Goal: Task Accomplishment & Management: Complete application form

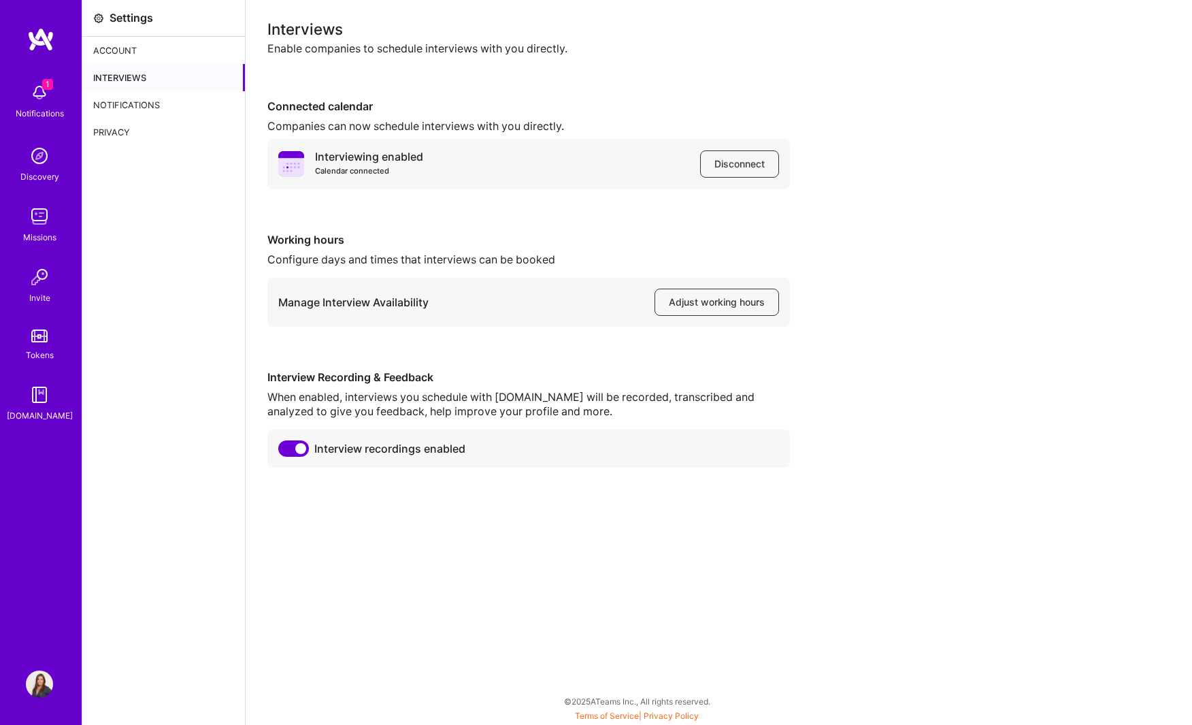
click at [41, 95] on img at bounding box center [39, 92] width 27 height 27
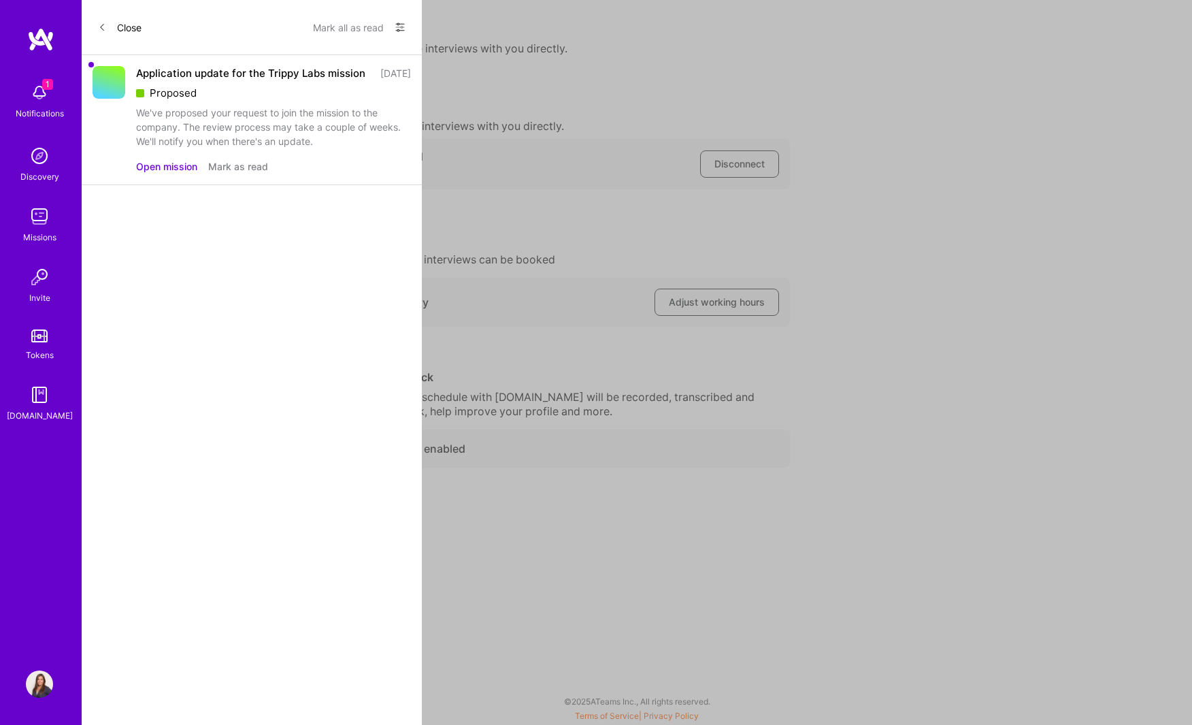
click at [190, 174] on button "Open mission" at bounding box center [166, 166] width 61 height 14
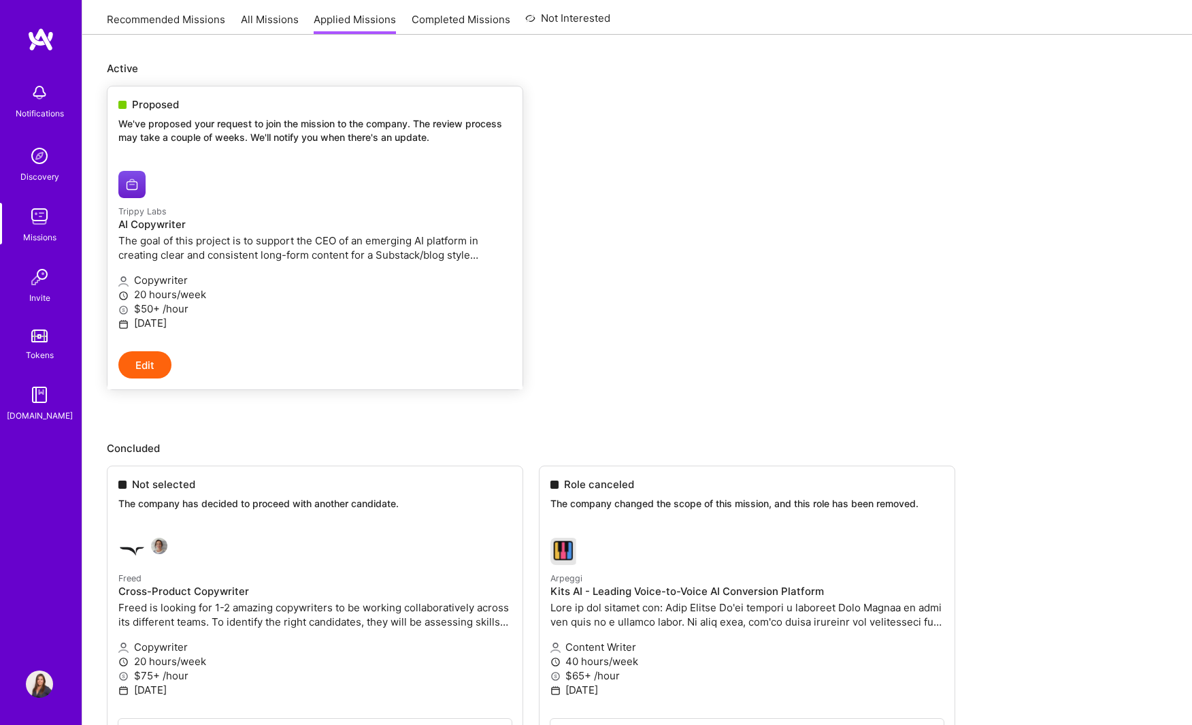
scroll to position [157, 0]
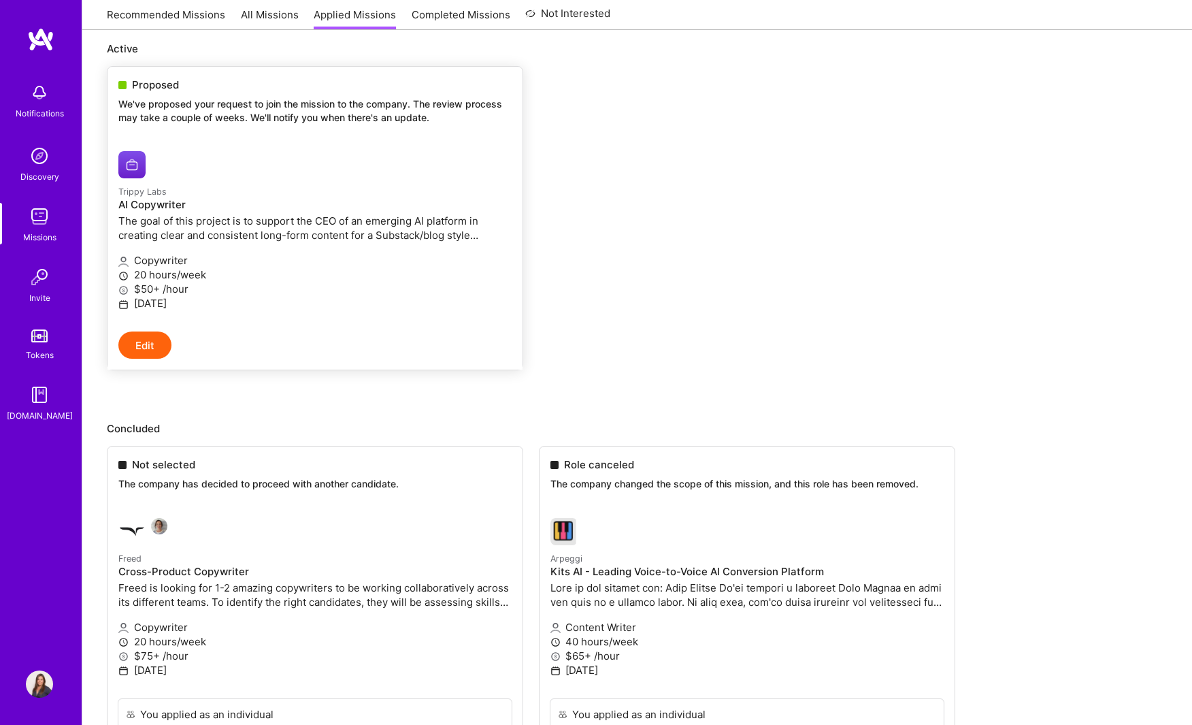
click at [393, 135] on div "Proposed We've proposed your request to join the mission to the company. The re…" at bounding box center [315, 103] width 415 height 73
click at [165, 344] on button "Edit" at bounding box center [144, 344] width 53 height 27
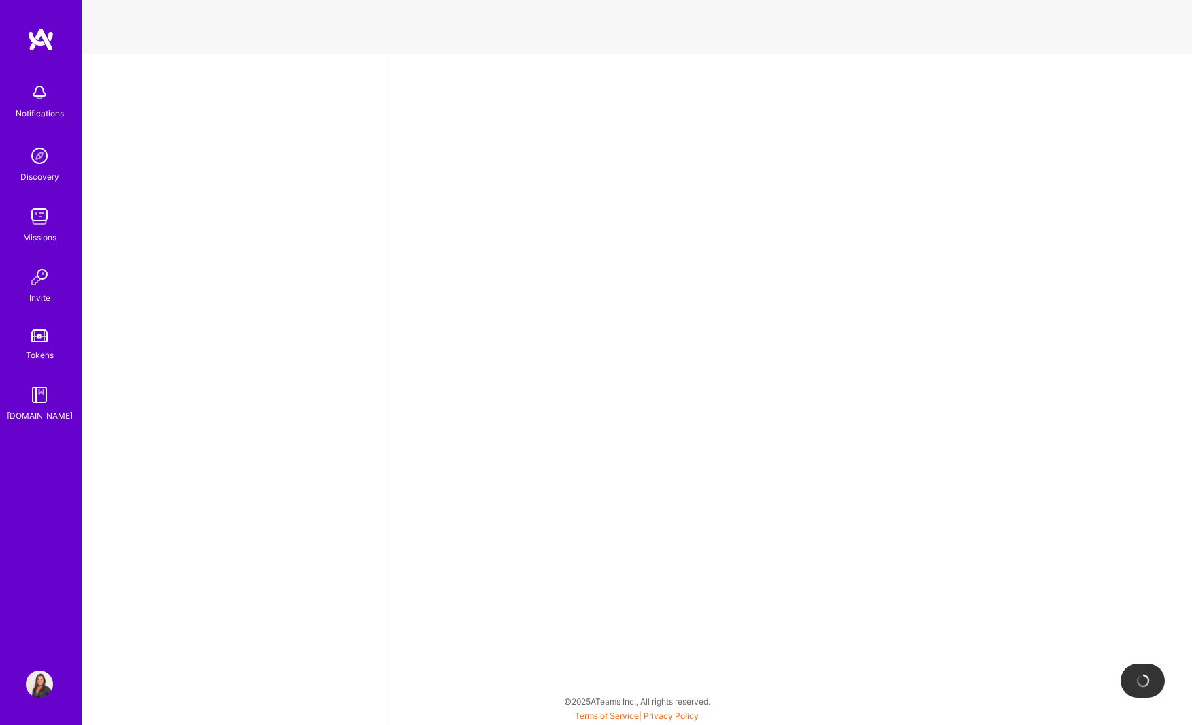
select select "PT"
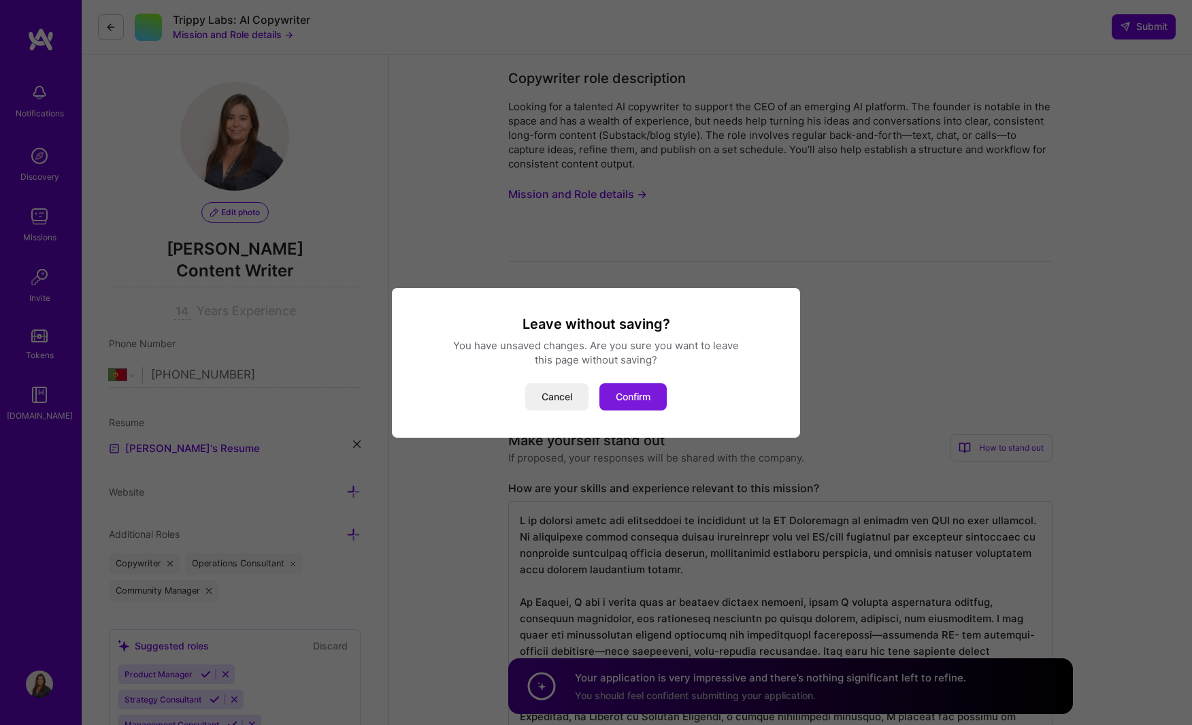
click at [629, 396] on button "Confirm" at bounding box center [633, 396] width 67 height 27
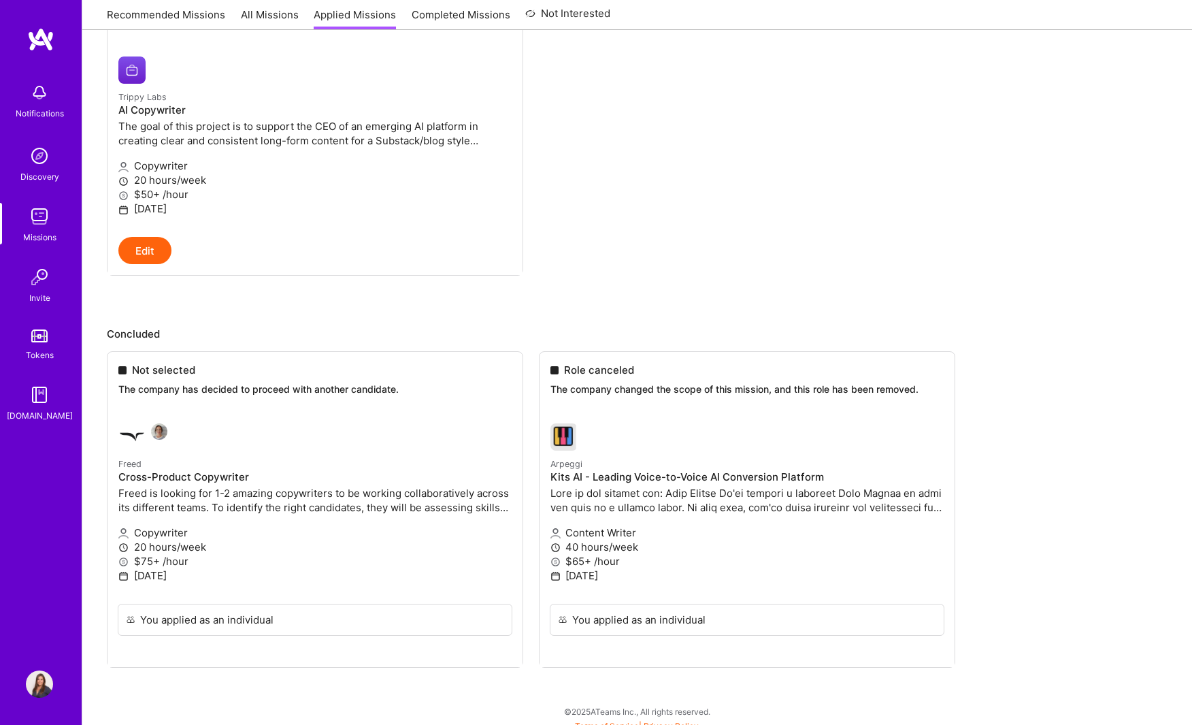
scroll to position [261, 0]
